Goal: Task Accomplishment & Management: Complete application form

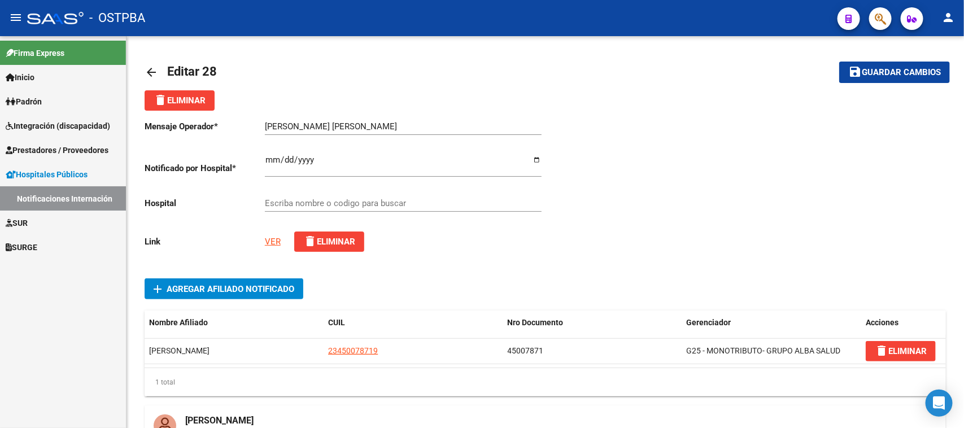
type input "HOSPITAL DE INFECCIOSAS FRANCISCO J. MUÑIZ"
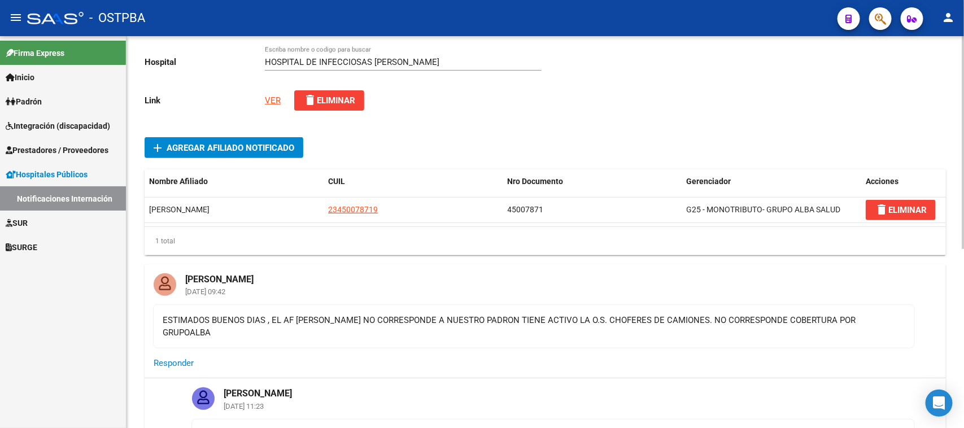
scroll to position [212, 0]
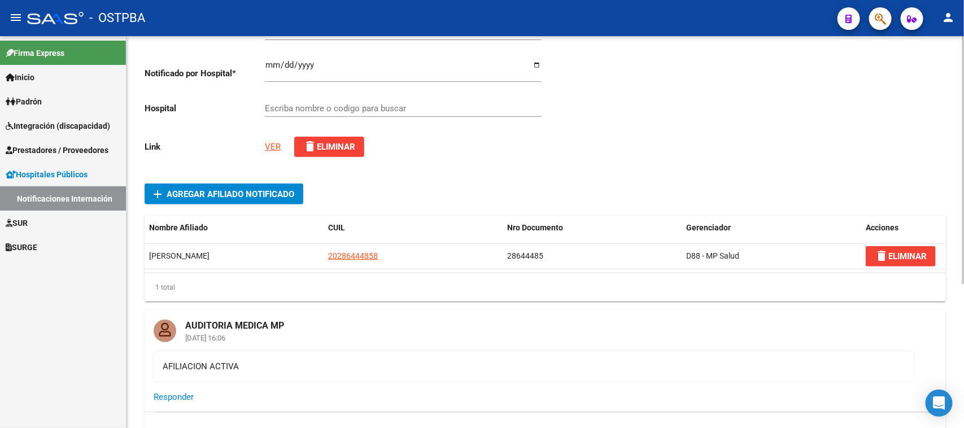
type input "SISTEMA DE EMERGENCIAS TIGRE"
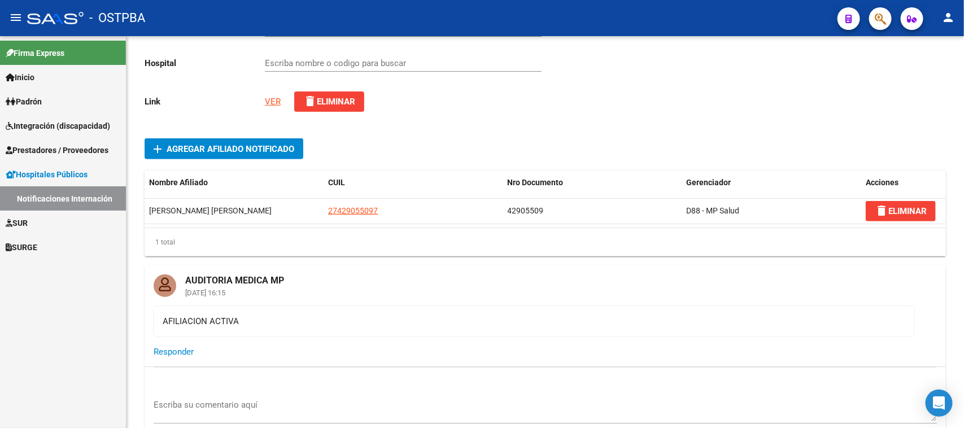
type input ""HOSPITAL ZONAL GENERAL DE AGUDOS ""SIMPLEMENTE EVITA""""
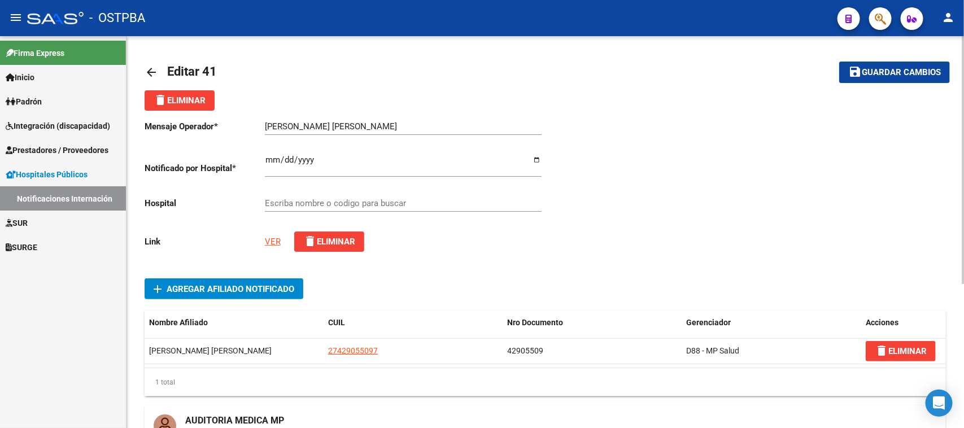
type input ""HOSPITAL ZONAL GENERAL DE AGUDOS ""SIMPLEMENTE EVITA""""
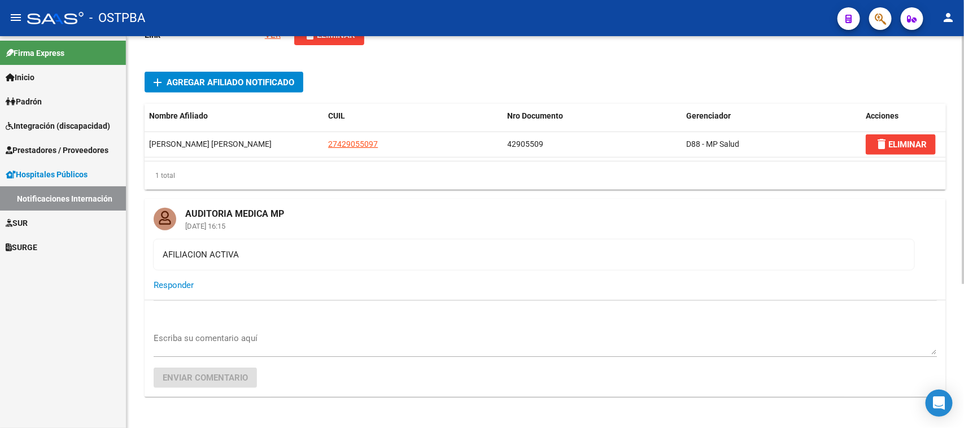
scroll to position [212, 0]
type input "SISTEMA DE EMERGENCIAS TIGRE"
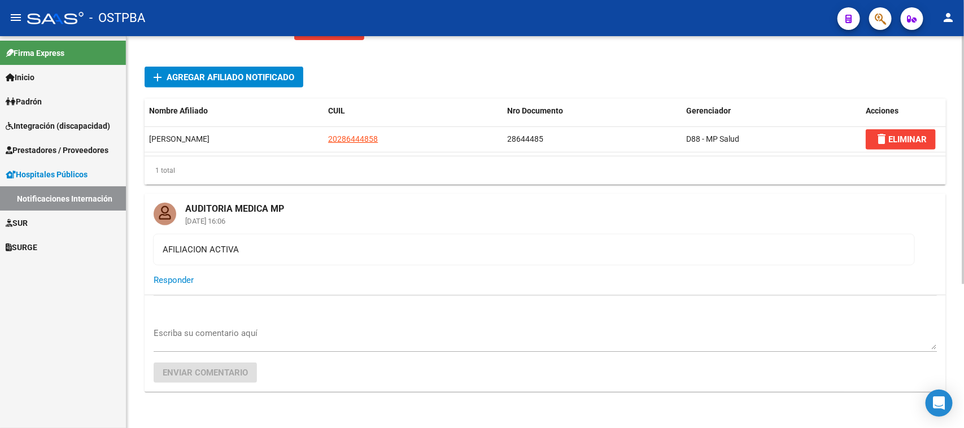
click at [383, 54] on div "Mensaje Operador * [PERSON_NAME] Ingresar el texto Notificado por Hospital * [D…" at bounding box center [546, 159] width 802 height 520
